Goal: Find specific page/section: Find specific page/section

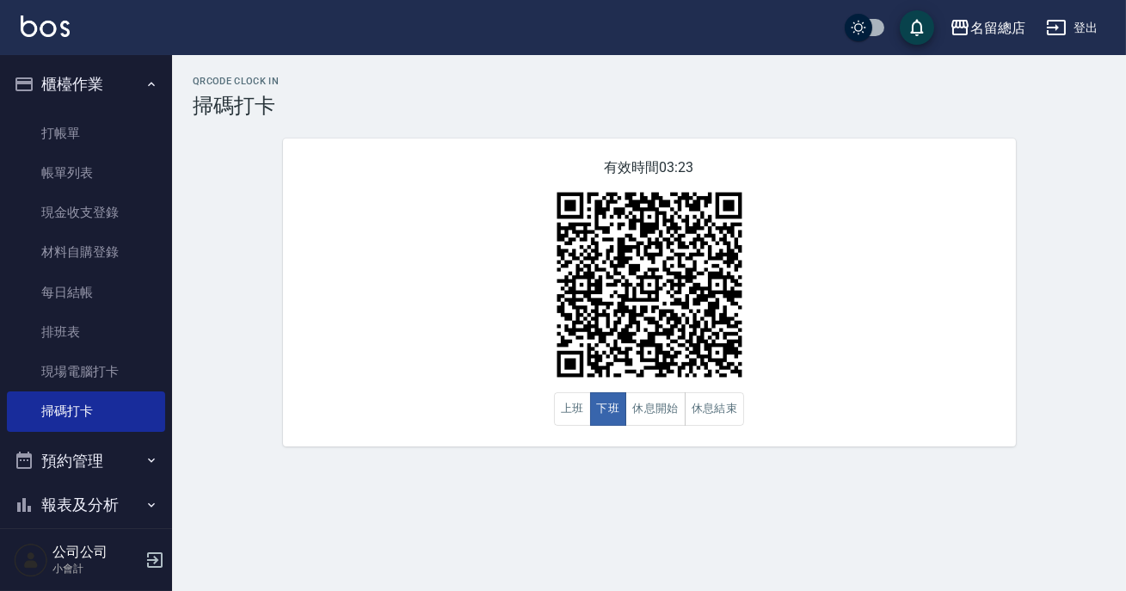
drag, startPoint x: 0, startPoint y: 0, endPoint x: 440, endPoint y: 258, distance: 510.4
click at [440, 258] on div "有效時間 03:23 上班 下班 休息開始 休息結束" at bounding box center [649, 292] width 733 height 308
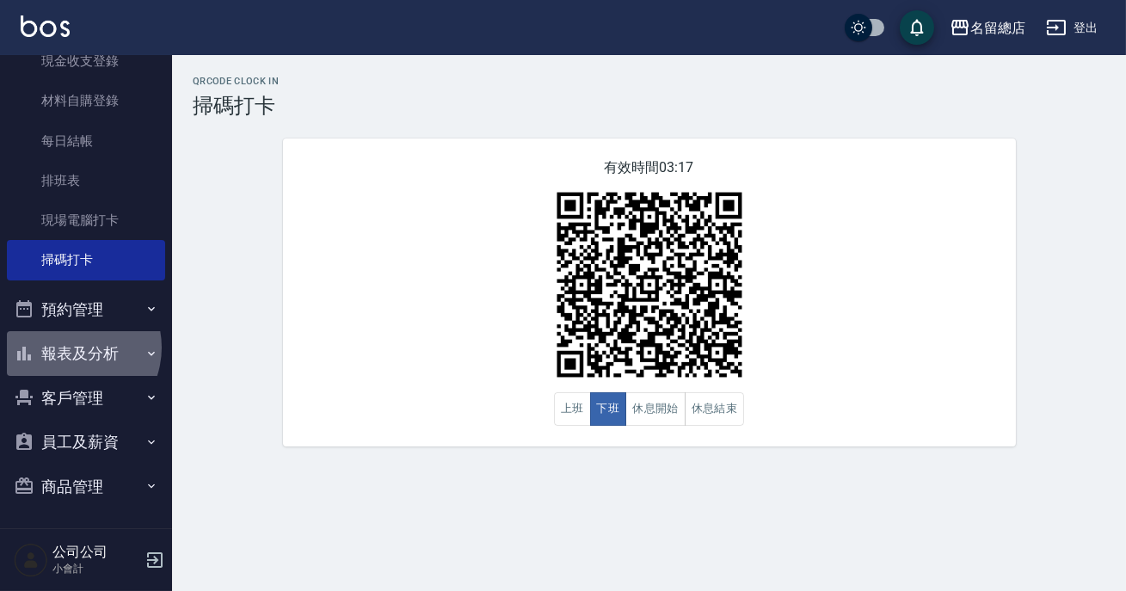
click at [70, 348] on button "報表及分析" at bounding box center [86, 353] width 158 height 45
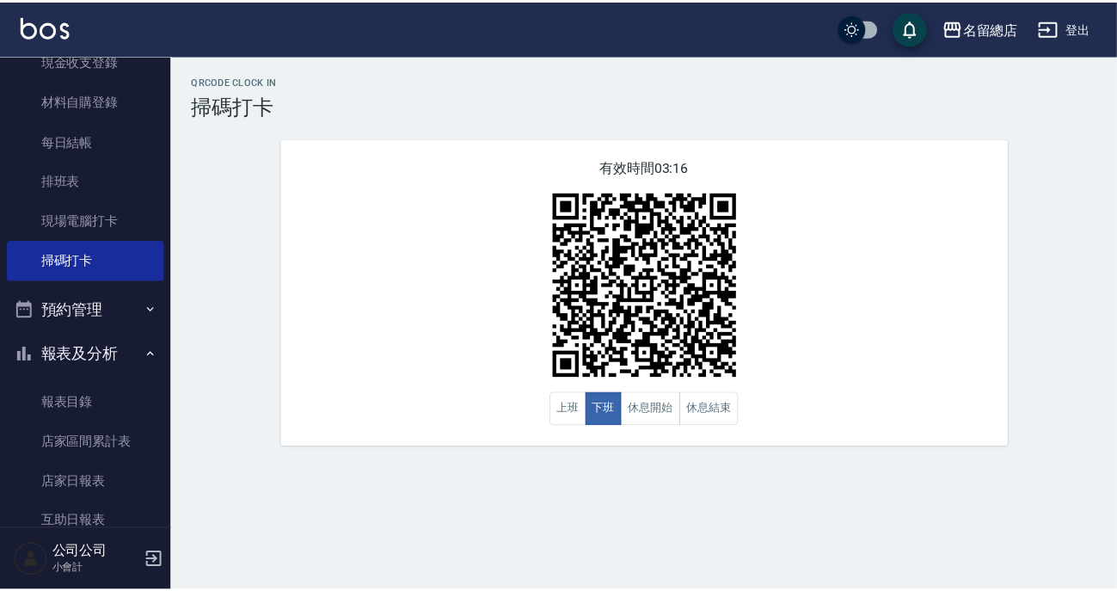
scroll to position [386, 0]
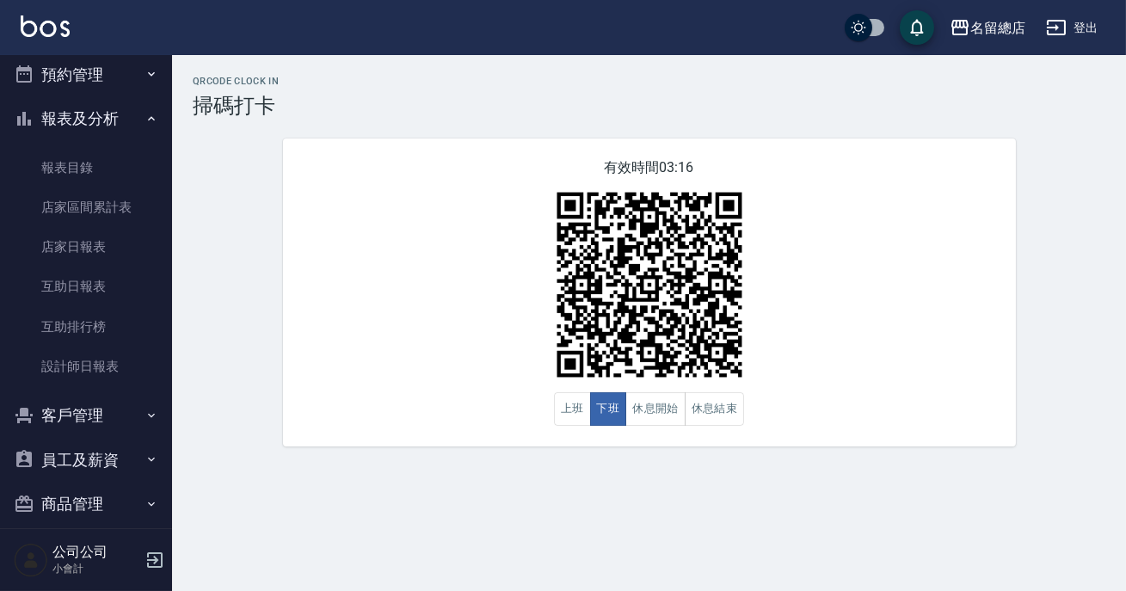
click at [70, 348] on link "設計師日報表" at bounding box center [86, 367] width 158 height 40
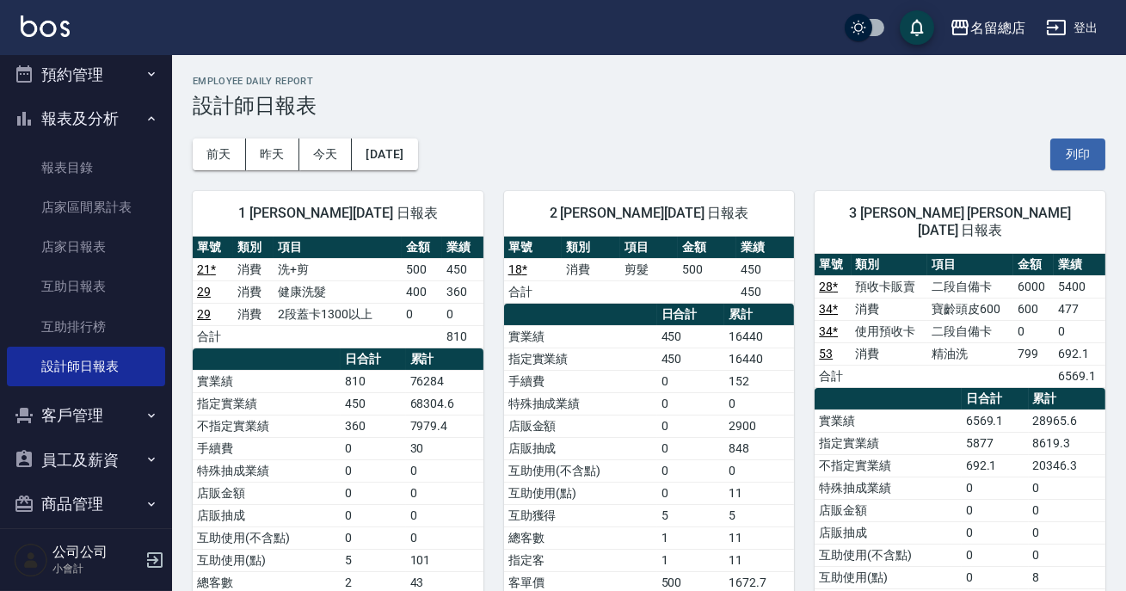
click at [807, 79] on h2 "Employee Daily Report" at bounding box center [649, 81] width 913 height 11
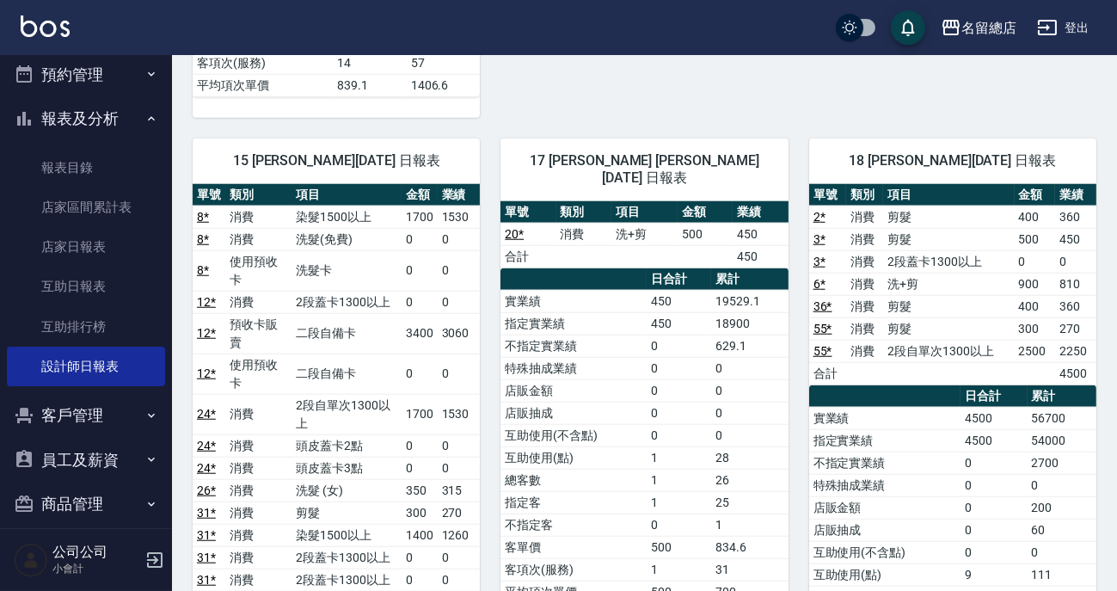
scroll to position [2971, 0]
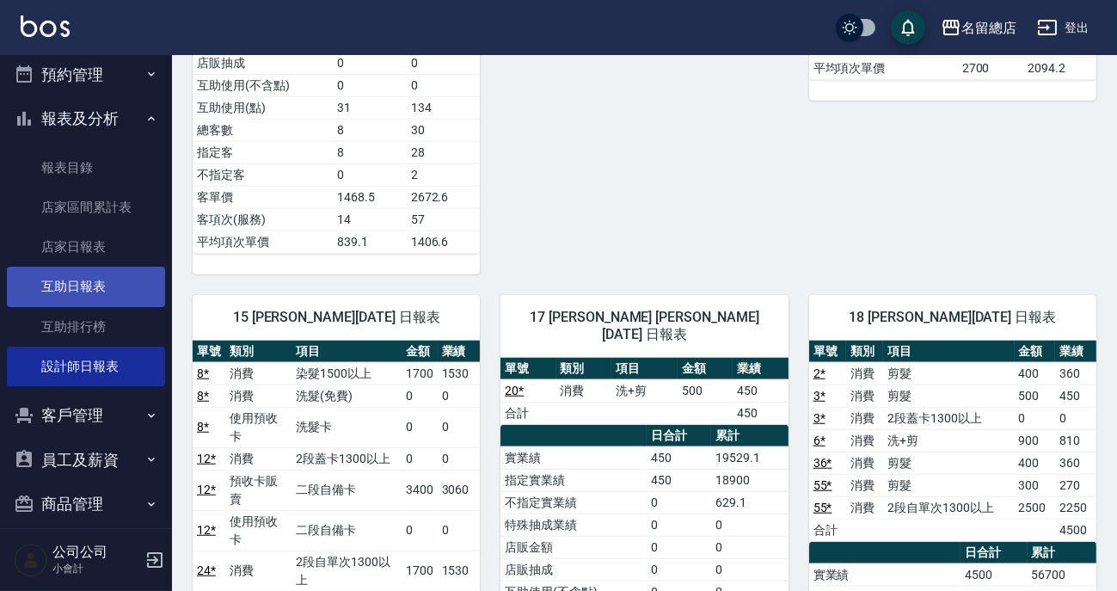
click at [95, 290] on link "互助日報表" at bounding box center [86, 287] width 158 height 40
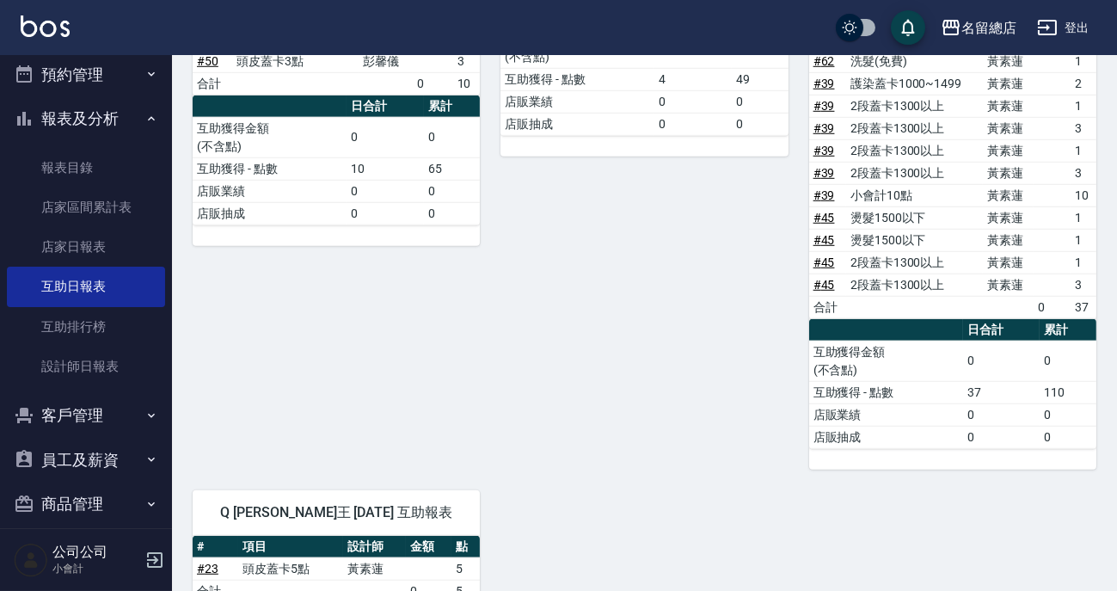
scroll to position [2650, 0]
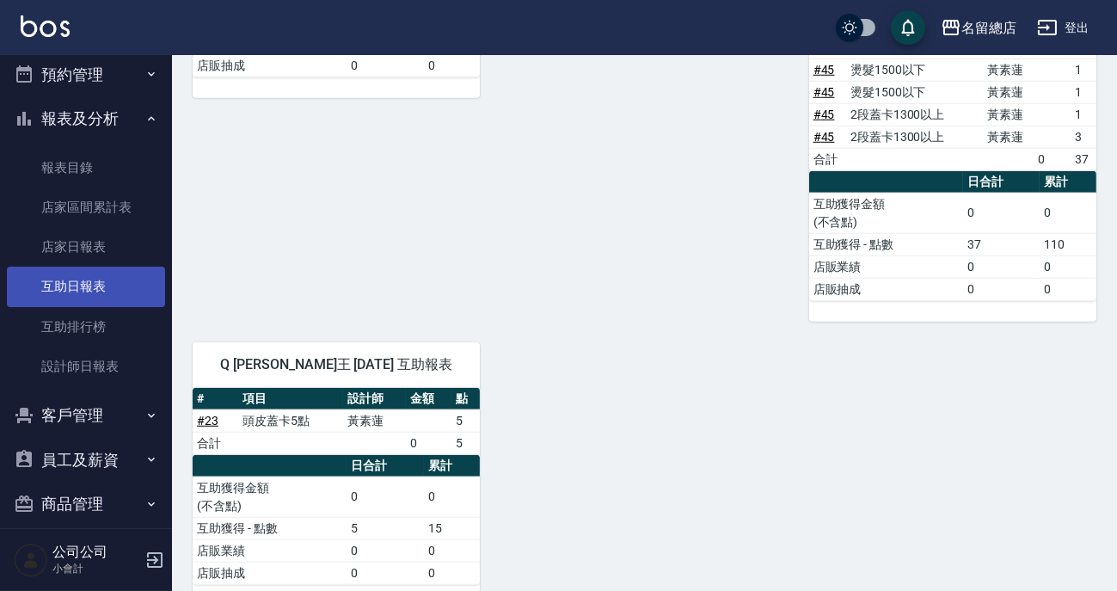
click at [89, 279] on link "互助日報表" at bounding box center [86, 287] width 158 height 40
click at [106, 122] on button "報表及分析" at bounding box center [86, 118] width 158 height 45
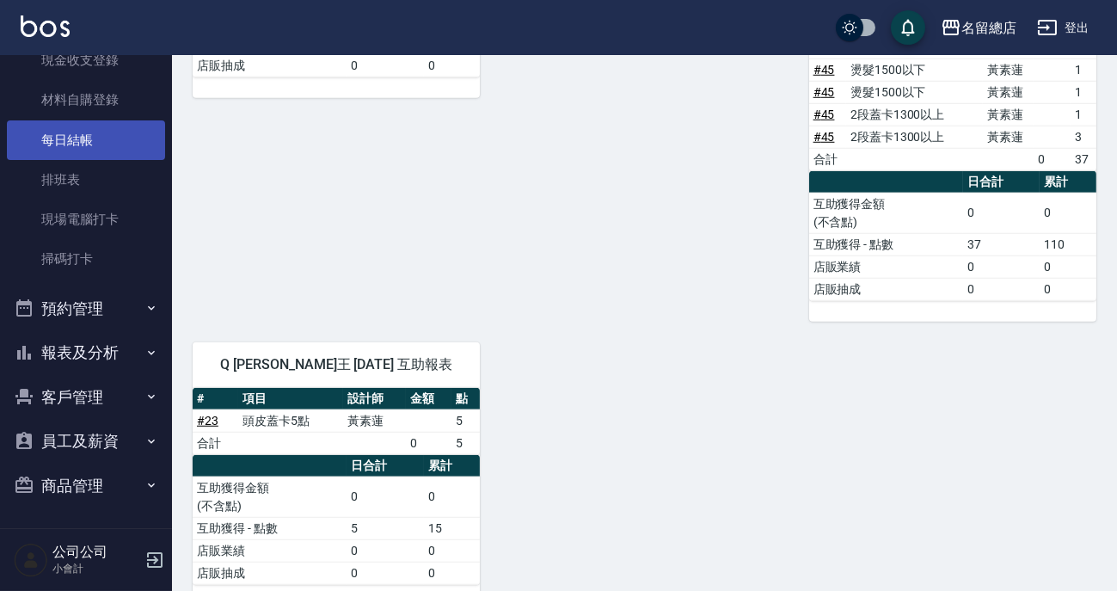
scroll to position [152, 0]
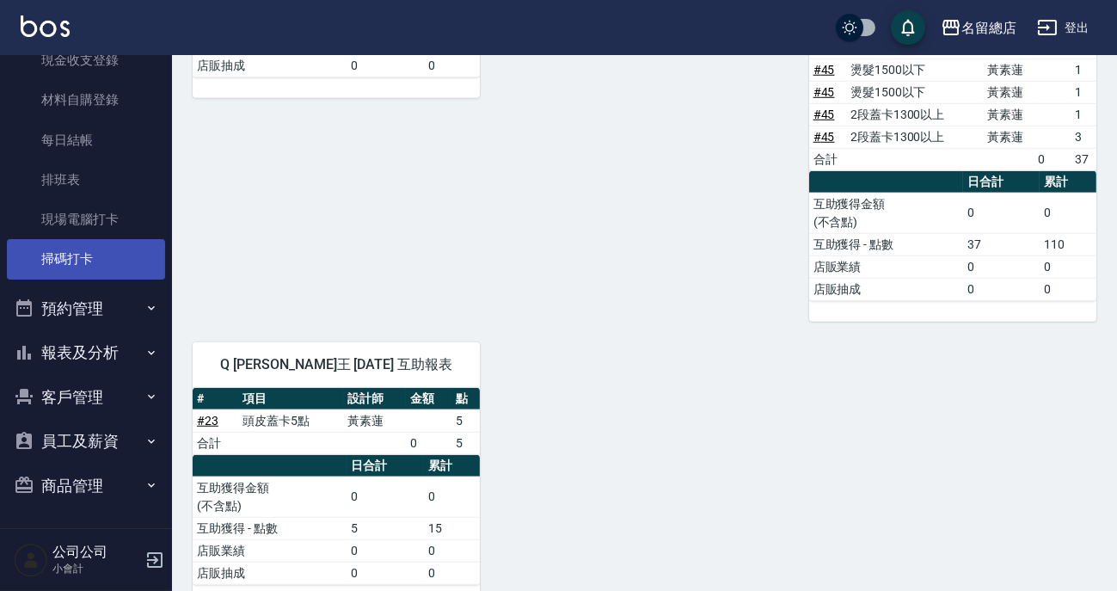
click at [99, 263] on link "掃碼打卡" at bounding box center [86, 259] width 158 height 40
